Goal: Find specific page/section: Find specific page/section

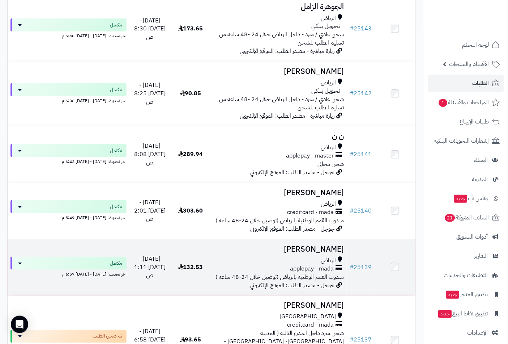
scroll to position [1205, 0]
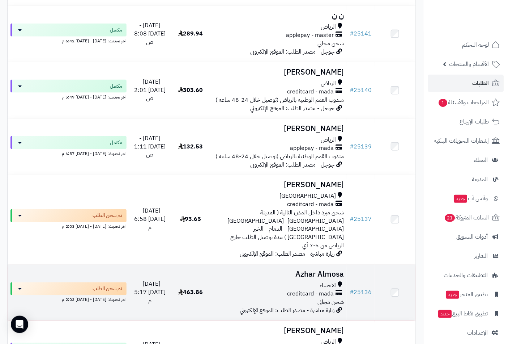
click at [328, 264] on td "Azhar Almosa الاحساء creditcard - mada شحن مجاني زيارة مباشرة - مصدر الطلب: الم…" at bounding box center [279, 292] width 136 height 56
click at [324, 270] on h3 "Azhar Almosa" at bounding box center [279, 274] width 130 height 8
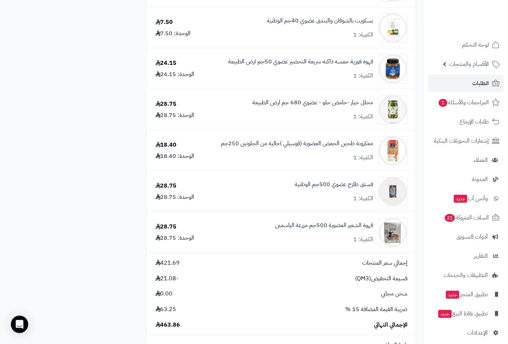
scroll to position [602, 0]
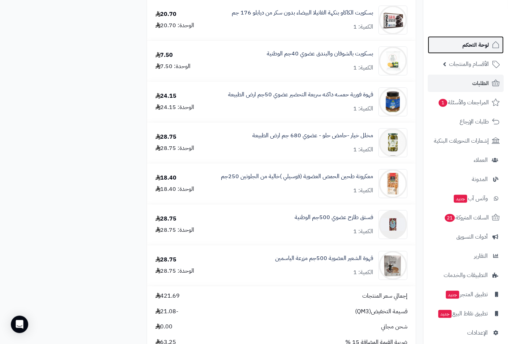
click at [477, 48] on span "لوحة التحكم" at bounding box center [476, 45] width 26 height 10
